Goal: Task Accomplishment & Management: Manage account settings

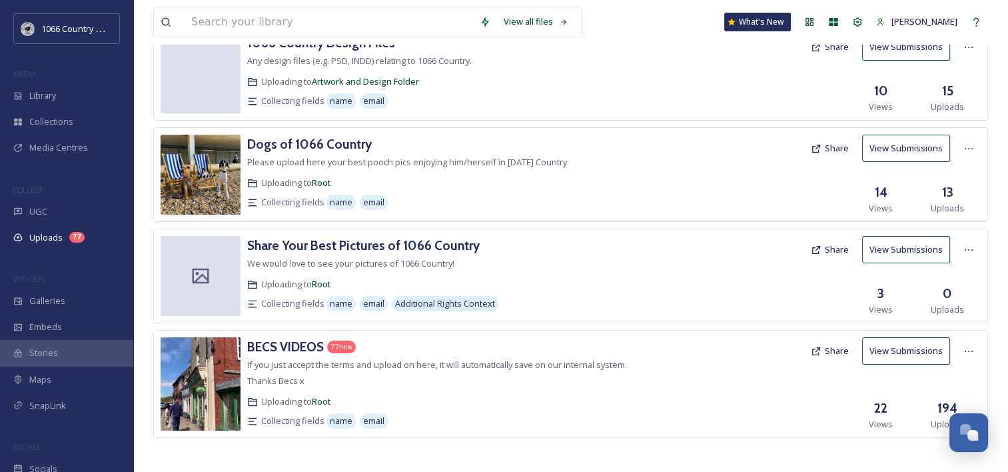
scroll to position [233, 0]
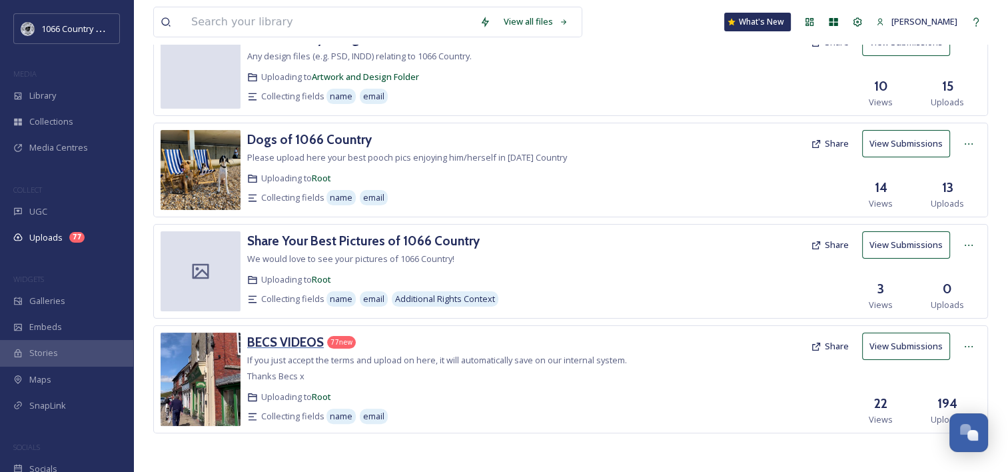
click at [288, 342] on h3 "BECS VIDEOS" at bounding box center [285, 342] width 77 height 16
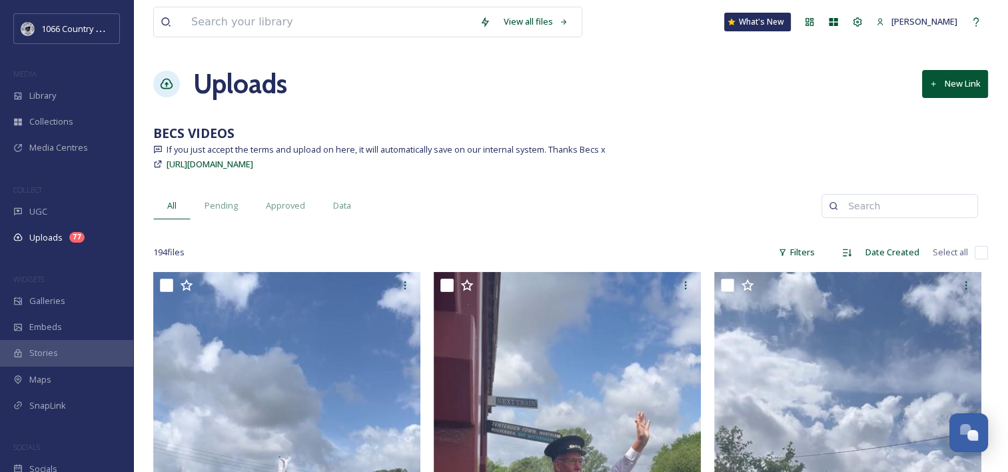
click at [978, 252] on input "checkbox" at bounding box center [980, 252] width 13 height 13
checkbox input "true"
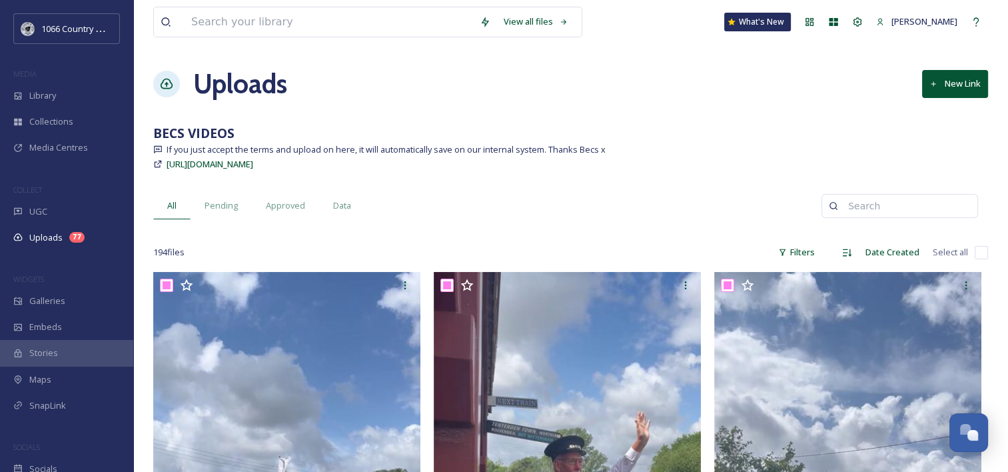
checkbox input "true"
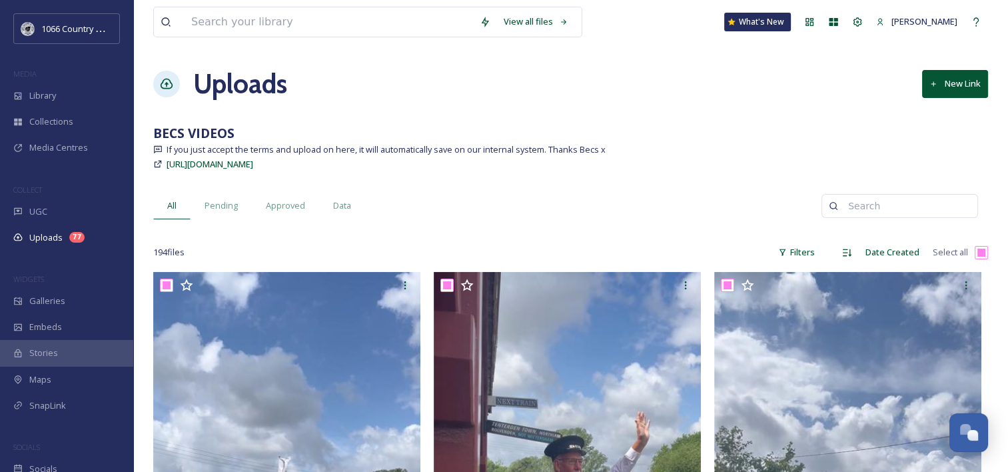
checkbox input "true"
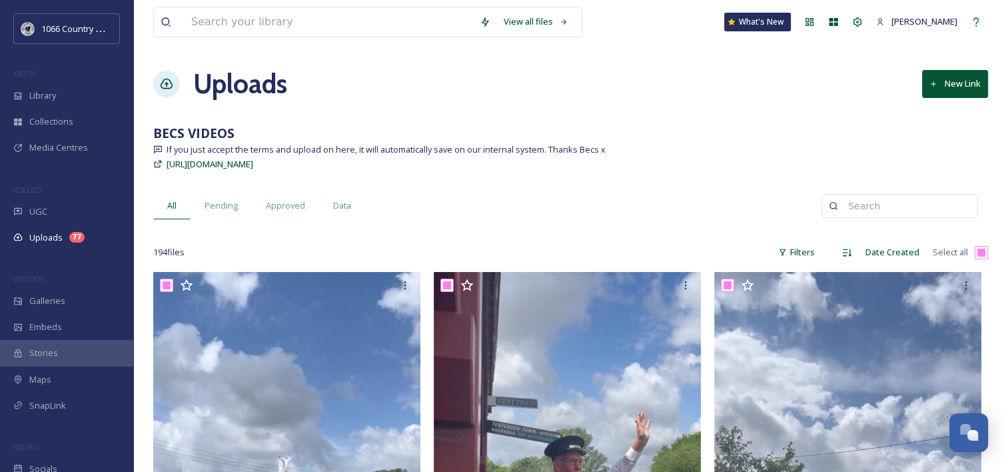
checkbox input "true"
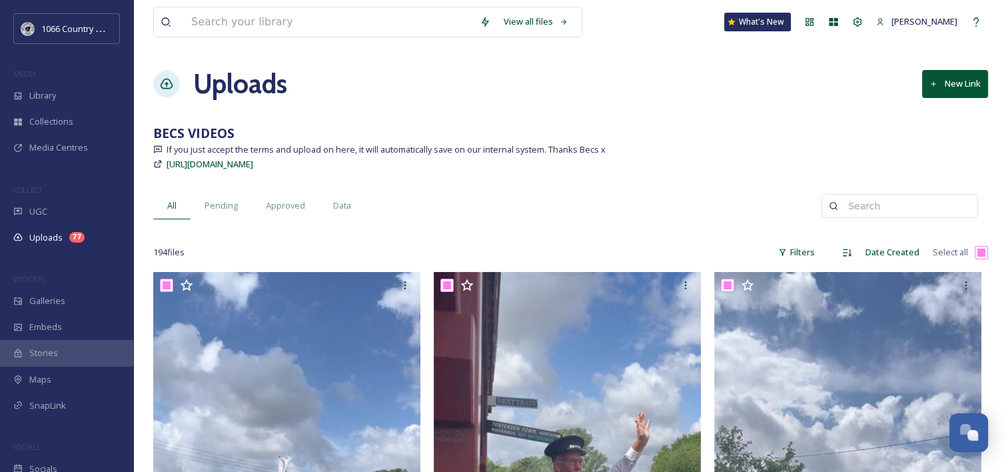
checkbox input "true"
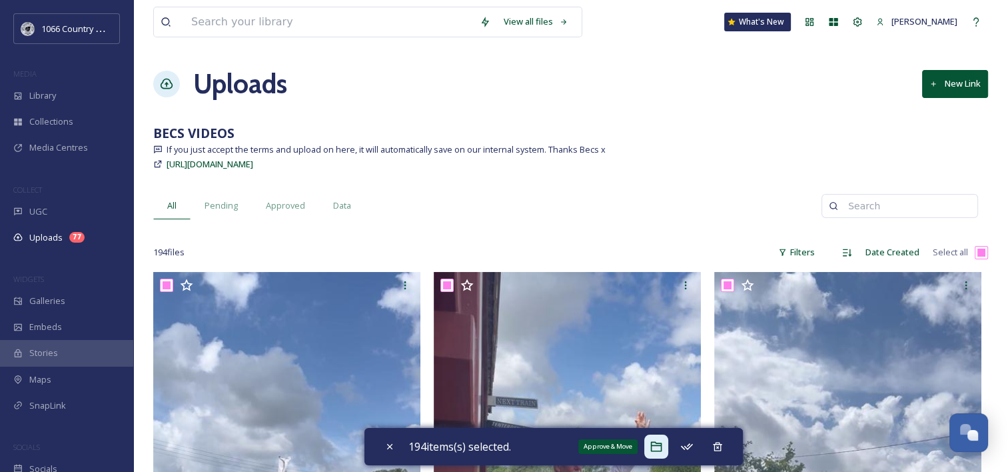
click at [663, 446] on icon at bounding box center [655, 446] width 13 height 13
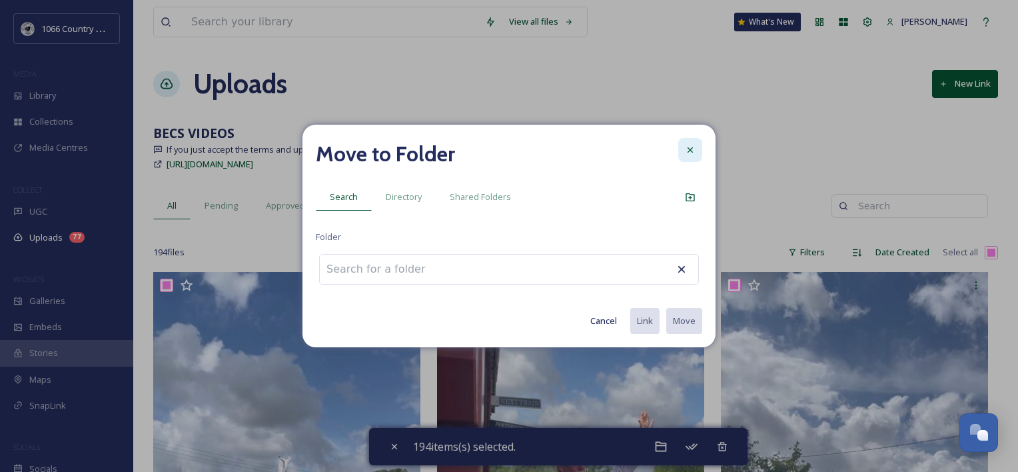
click at [692, 151] on icon at bounding box center [690, 150] width 11 height 11
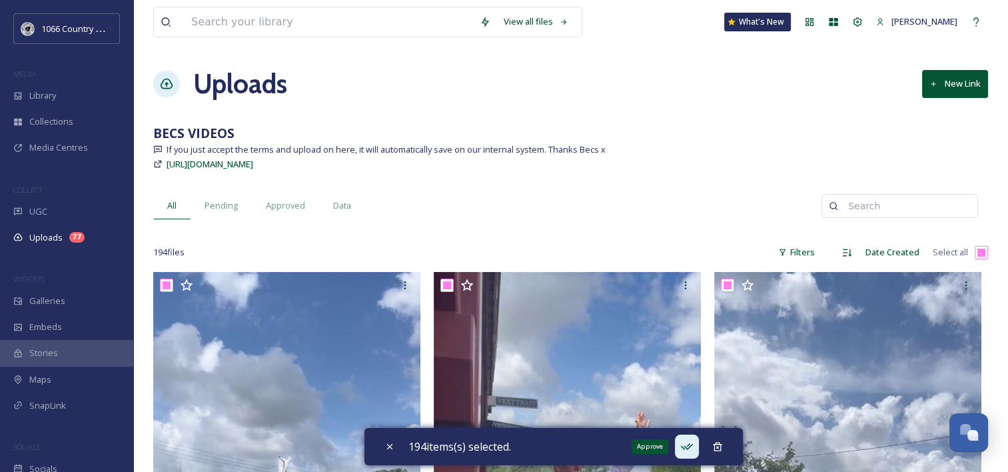
click at [693, 452] on icon at bounding box center [686, 446] width 13 height 13
click at [470, 99] on div "Uploads New Link" at bounding box center [570, 84] width 834 height 40
click at [379, 448] on div "Close" at bounding box center [390, 446] width 24 height 24
checkbox input "false"
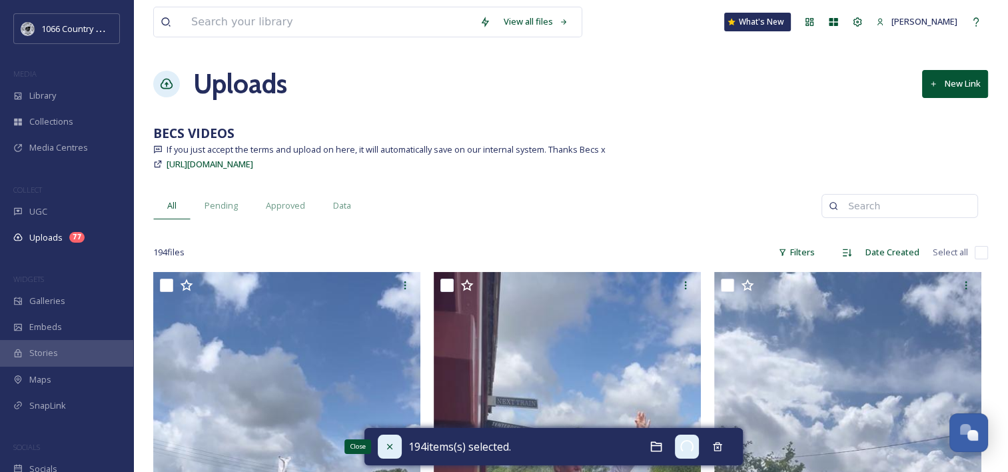
checkbox input "false"
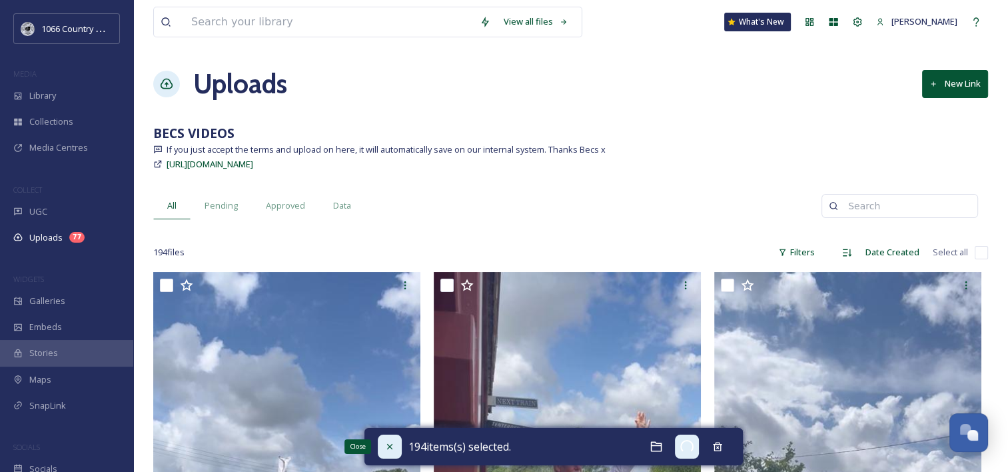
checkbox input "false"
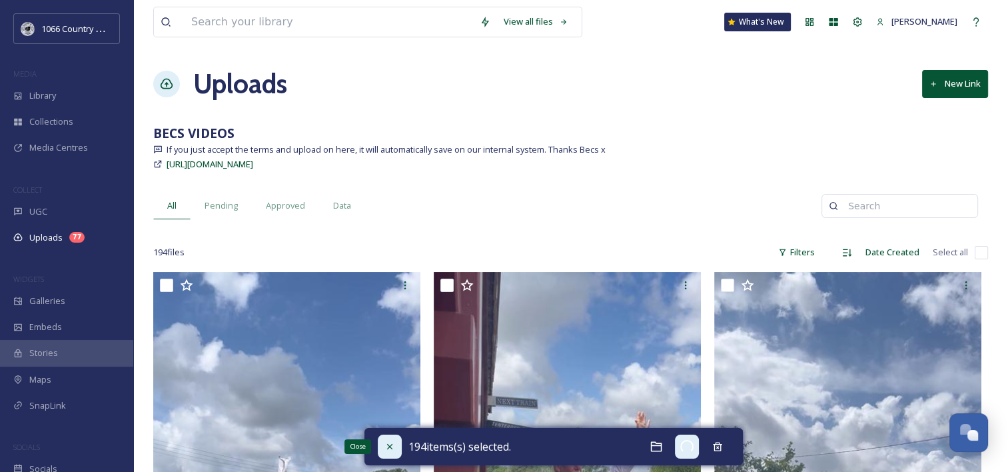
checkbox input "false"
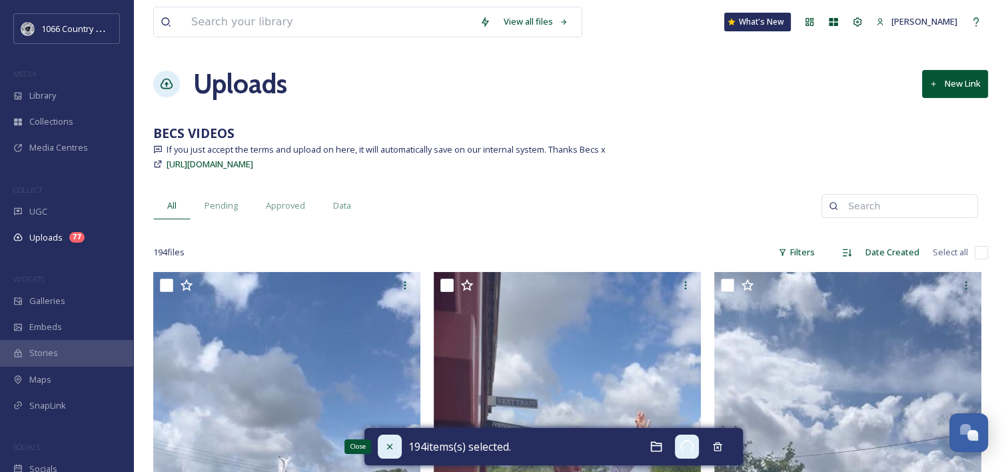
checkbox input "false"
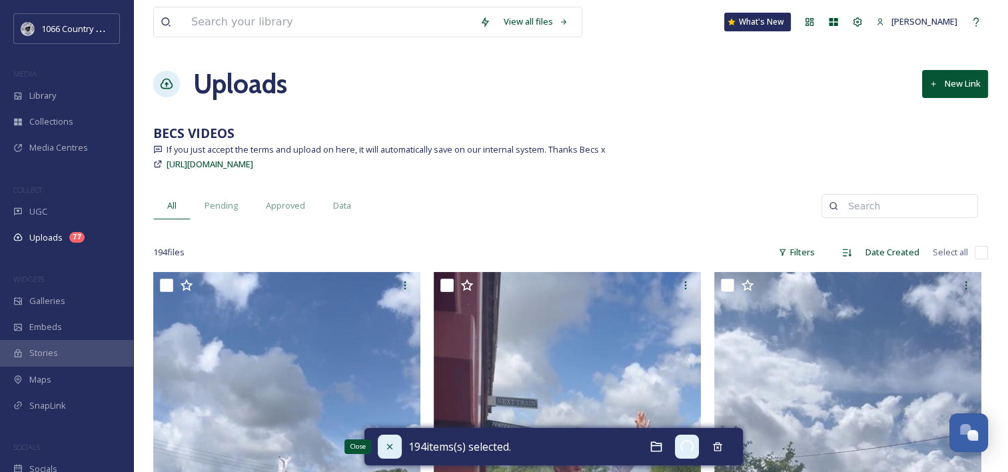
checkbox input "false"
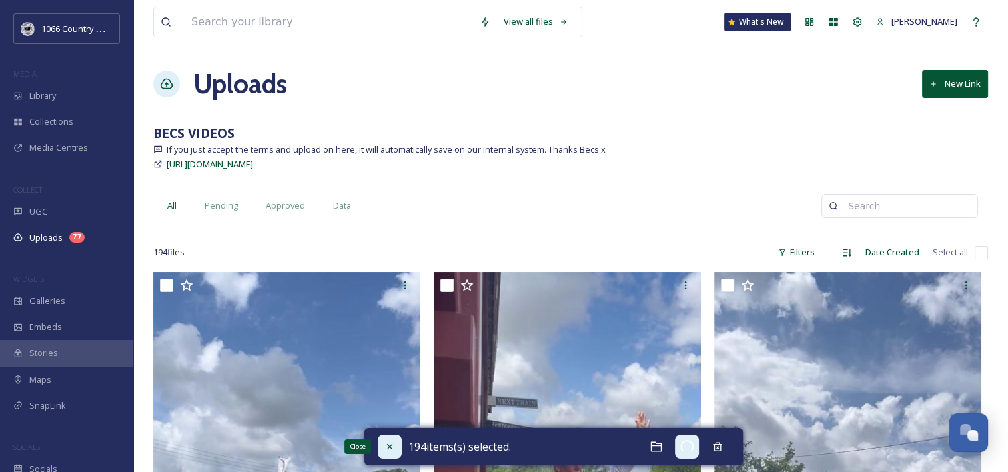
checkbox input "false"
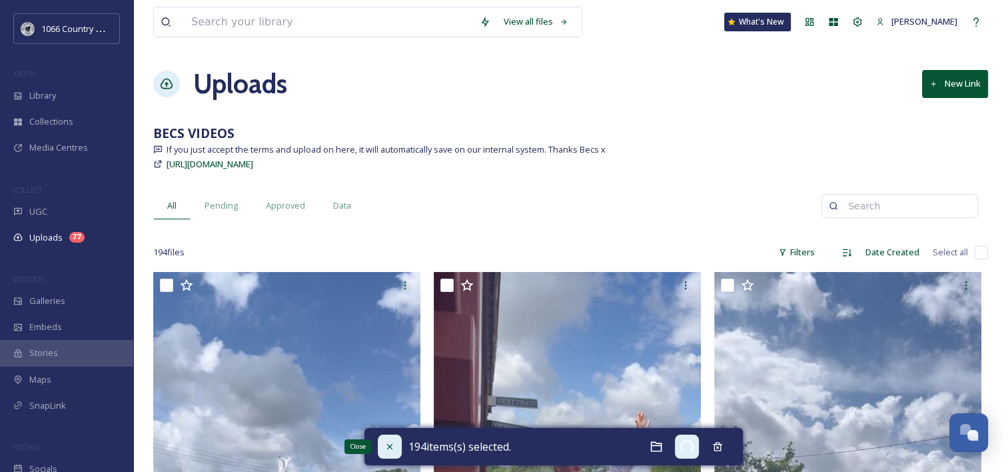
checkbox input "false"
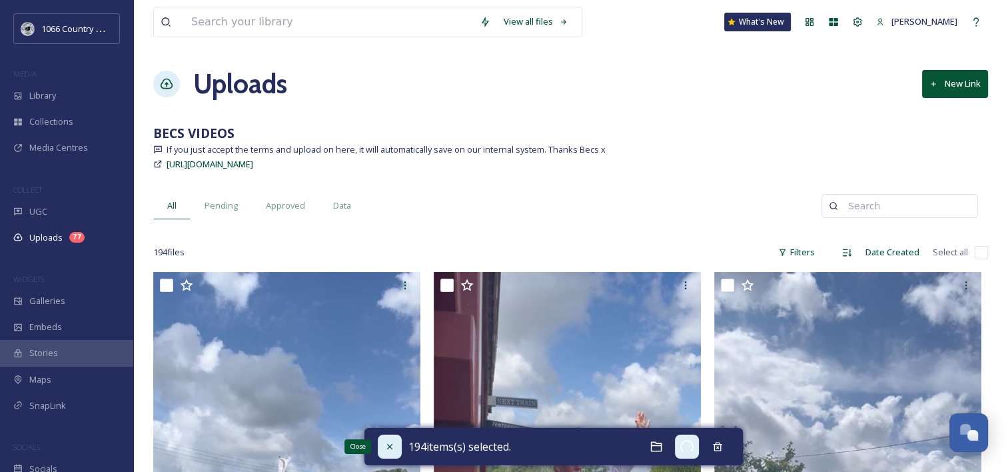
checkbox input "false"
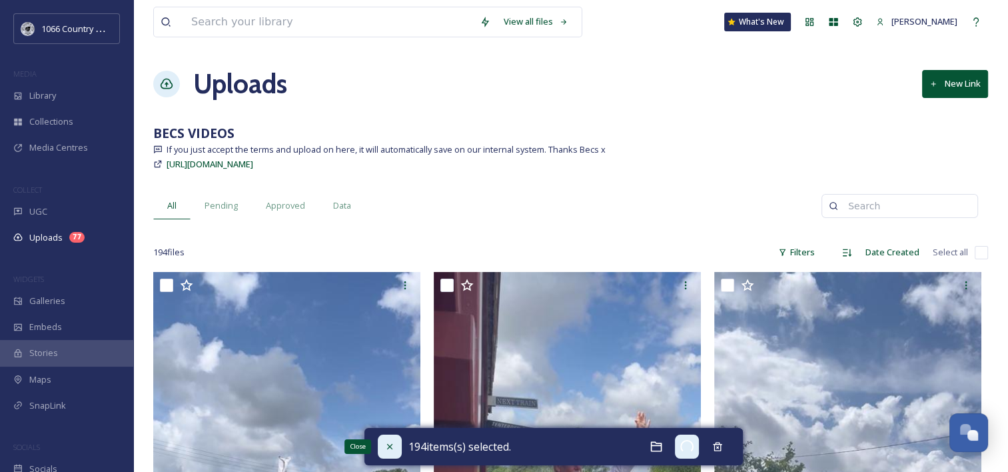
checkbox input "false"
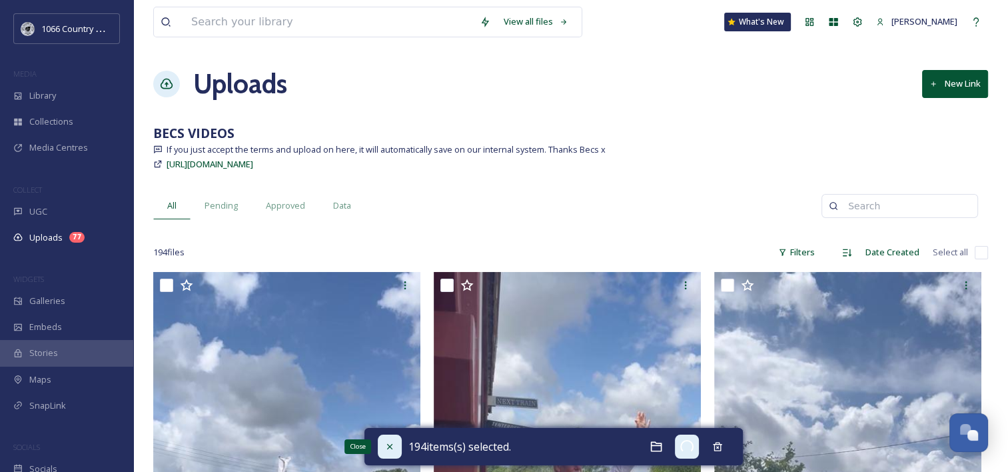
checkbox input "false"
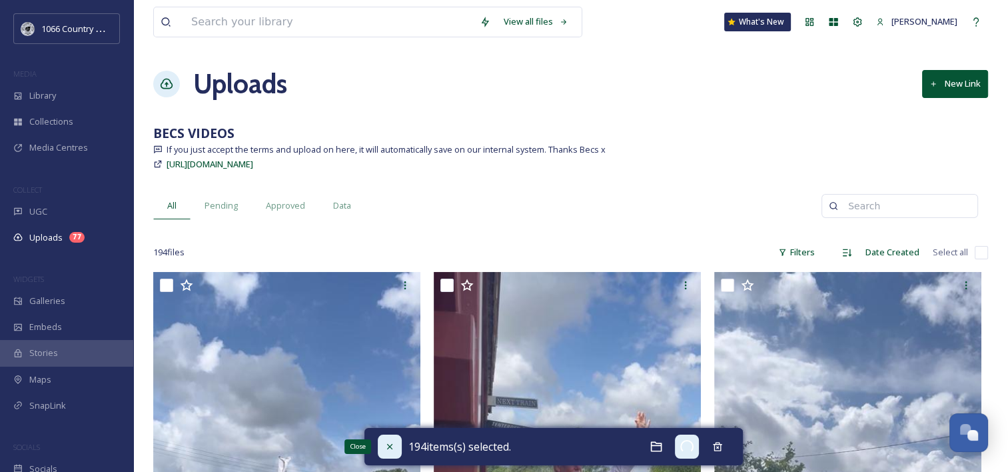
checkbox input "false"
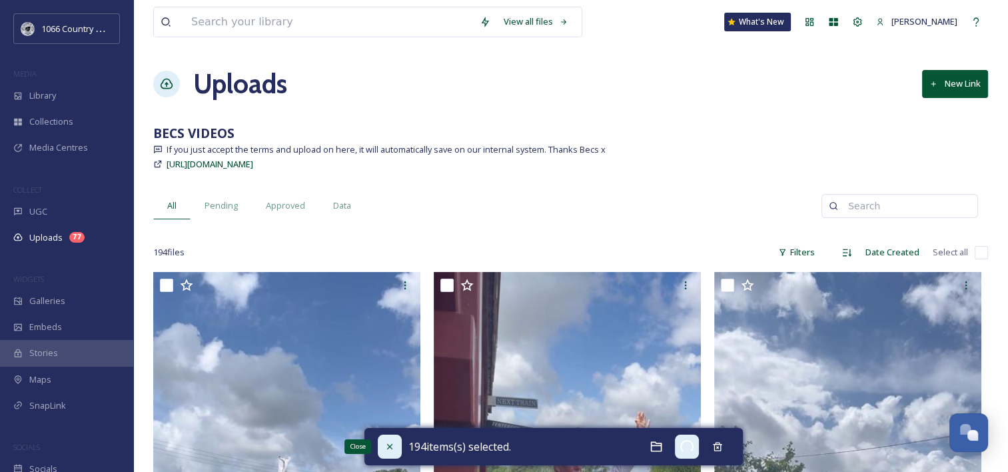
checkbox input "false"
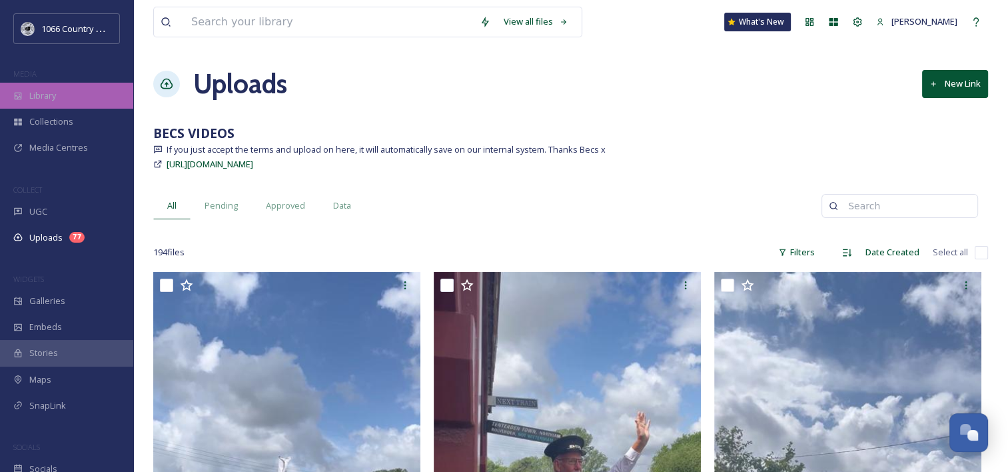
click at [62, 102] on div "Library" at bounding box center [66, 96] width 133 height 26
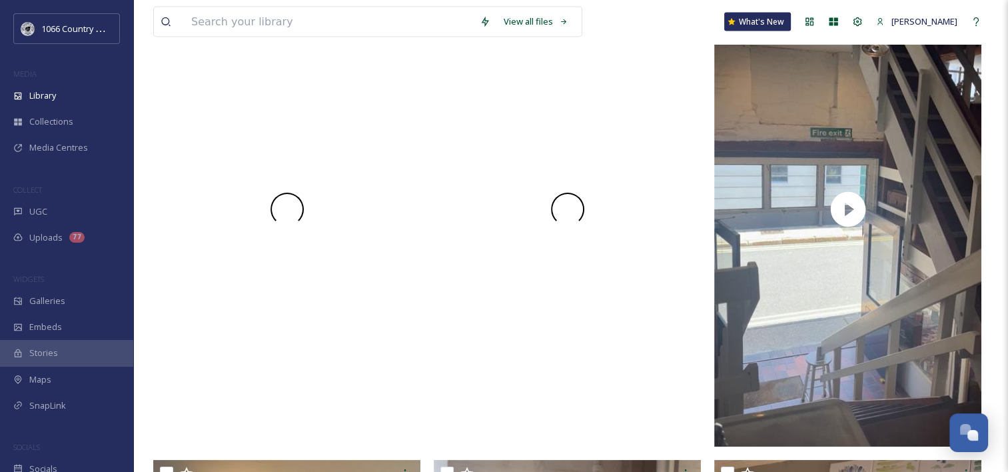
scroll to position [3130, 0]
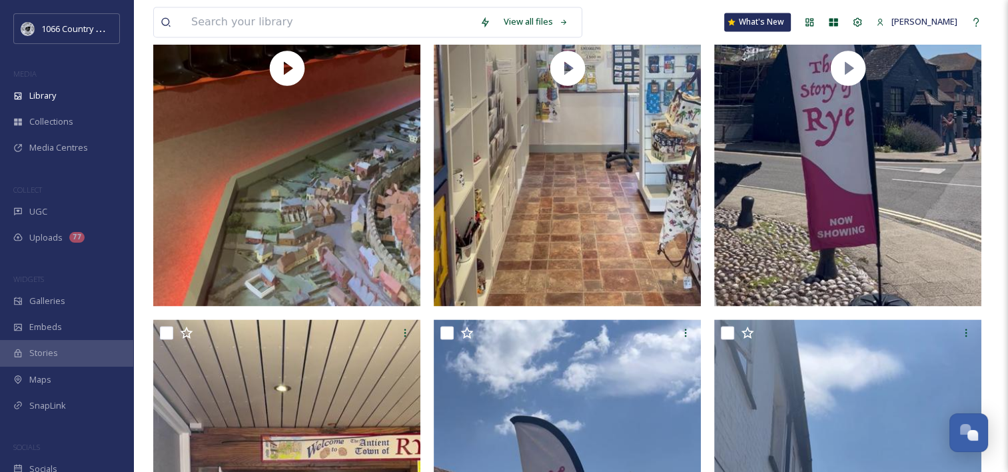
drag, startPoint x: 140, startPoint y: 242, endPoint x: 129, endPoint y: -22, distance: 263.9
